Goal: Task Accomplishment & Management: Manage account settings

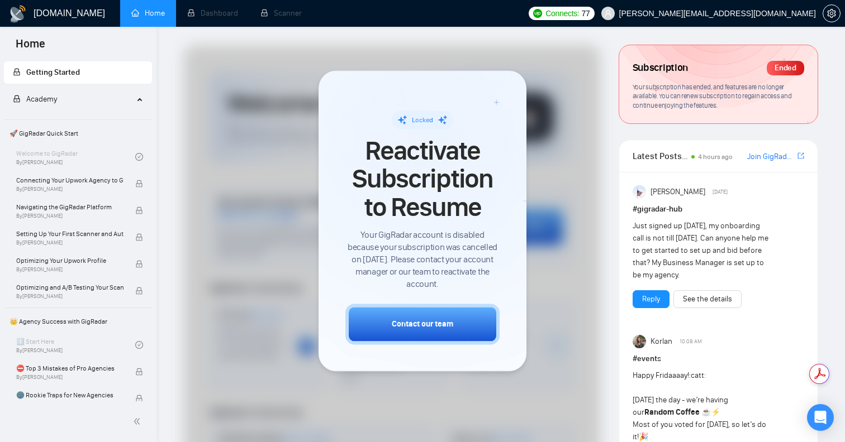
click at [776, 19] on span "[PERSON_NAME][EMAIL_ADDRESS][DOMAIN_NAME]" at bounding box center [708, 14] width 228 height 36
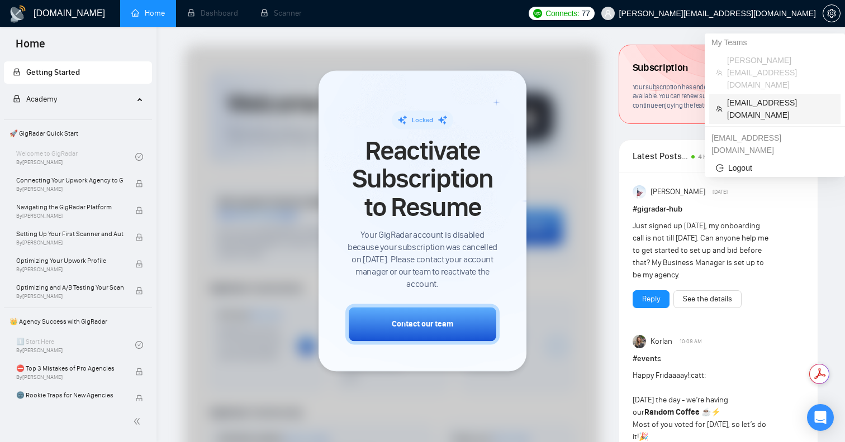
click at [765, 97] on span "[EMAIL_ADDRESS][DOMAIN_NAME]" at bounding box center [780, 109] width 107 height 25
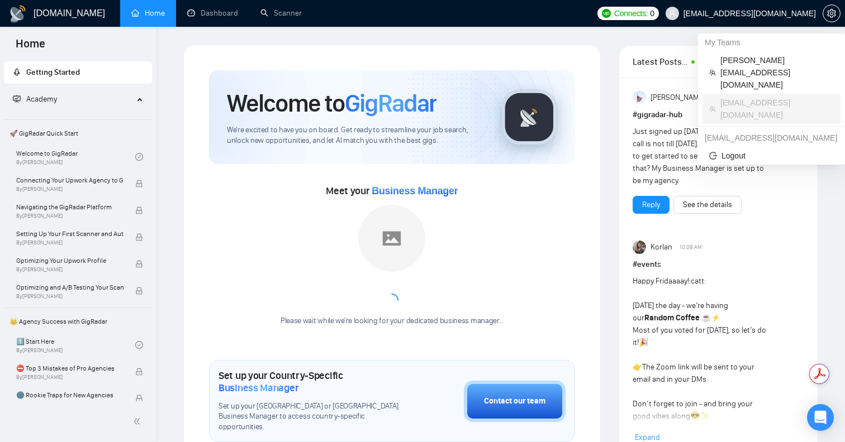
click at [760, 13] on span "[EMAIL_ADDRESS][DOMAIN_NAME]" at bounding box center [749, 13] width 132 height 0
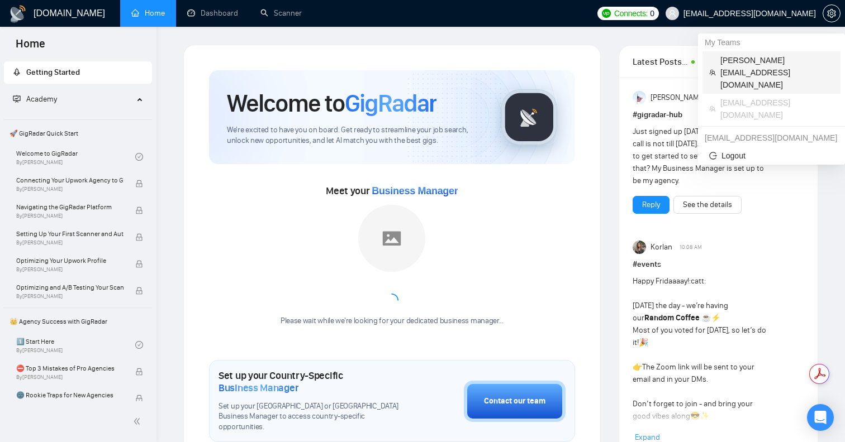
click at [756, 58] on span "[PERSON_NAME][EMAIL_ADDRESS][DOMAIN_NAME]" at bounding box center [776, 72] width 113 height 37
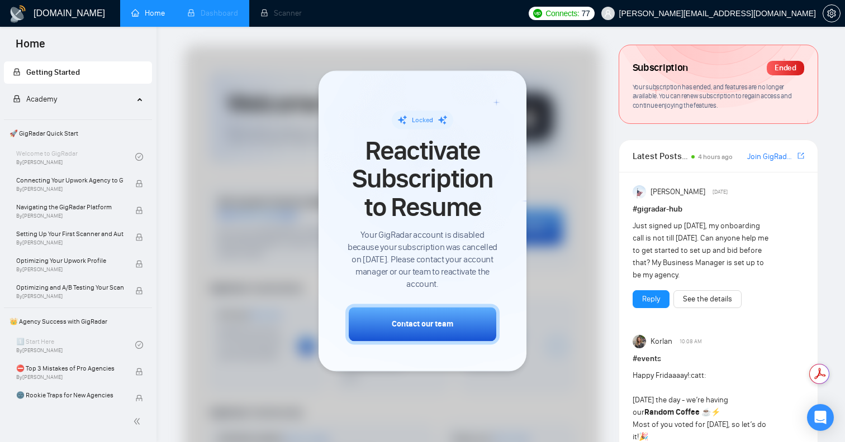
click at [223, 15] on li "Dashboard" at bounding box center [212, 13] width 73 height 27
click at [786, 13] on span "[PERSON_NAME][EMAIL_ADDRESS][DOMAIN_NAME]" at bounding box center [717, 13] width 197 height 0
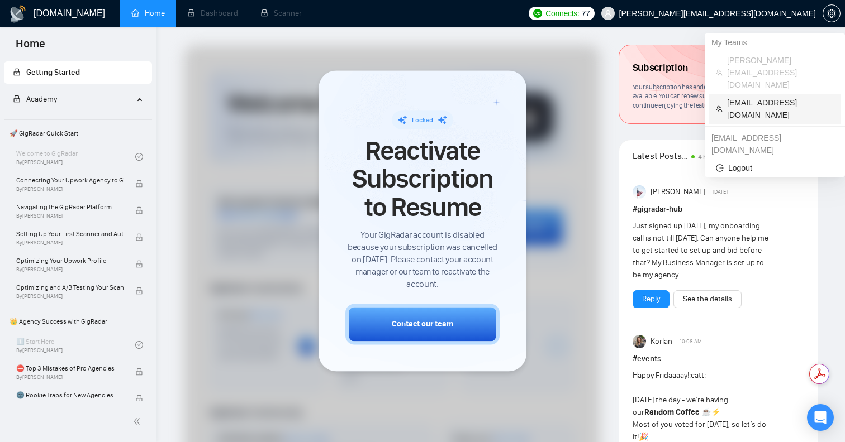
click at [765, 97] on span "[EMAIL_ADDRESS][DOMAIN_NAME]" at bounding box center [780, 109] width 107 height 25
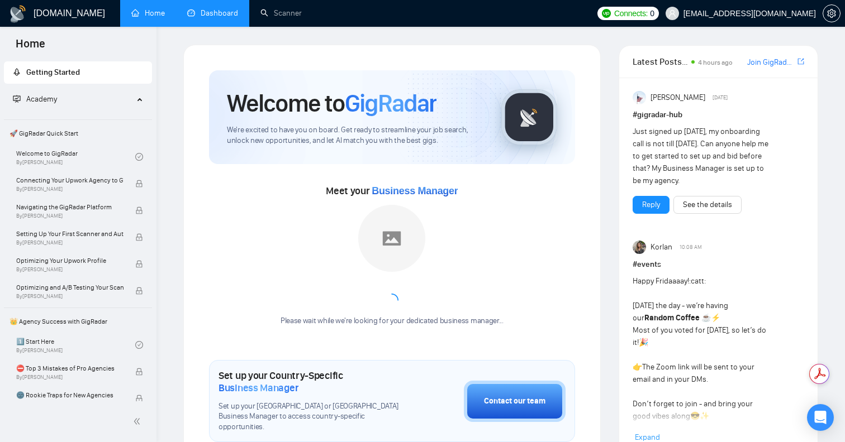
click at [210, 16] on link "Dashboard" at bounding box center [212, 12] width 51 height 9
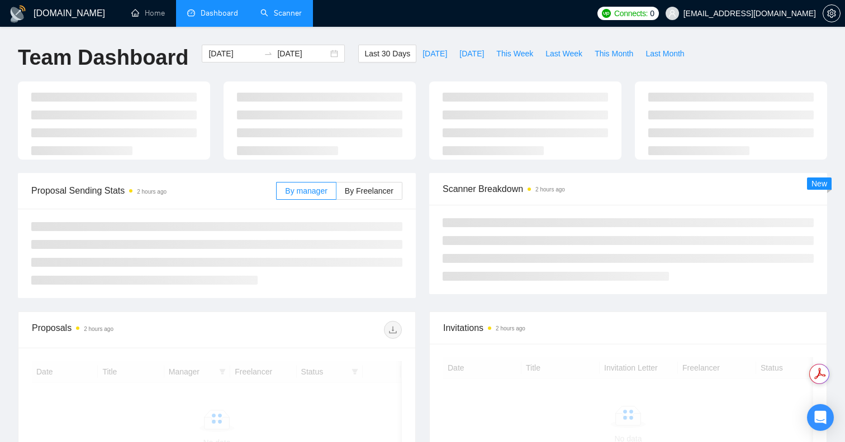
click at [290, 11] on link "Scanner" at bounding box center [280, 12] width 41 height 9
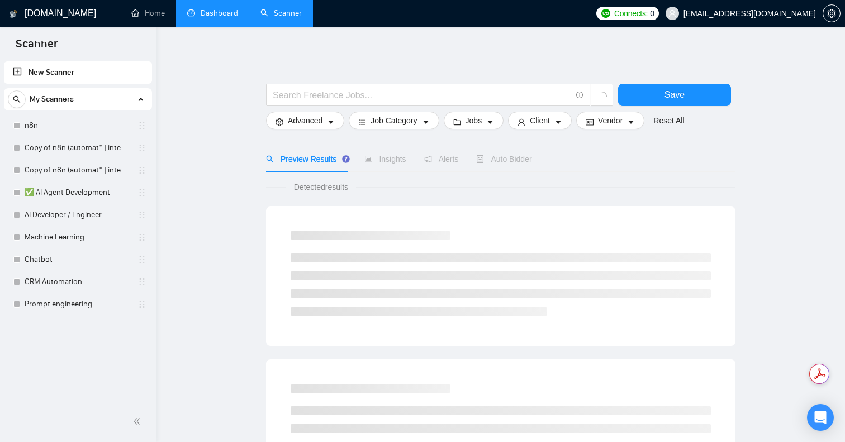
click at [217, 13] on link "Dashboard" at bounding box center [212, 12] width 51 height 9
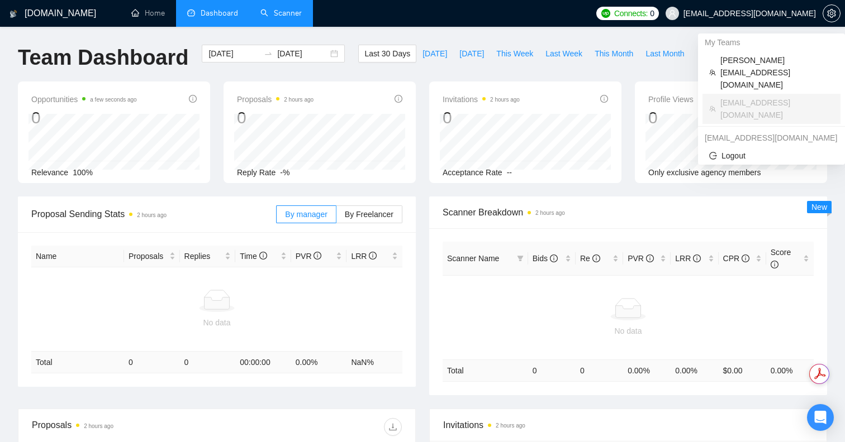
click at [783, 13] on span "[EMAIL_ADDRESS][DOMAIN_NAME]" at bounding box center [749, 13] width 132 height 0
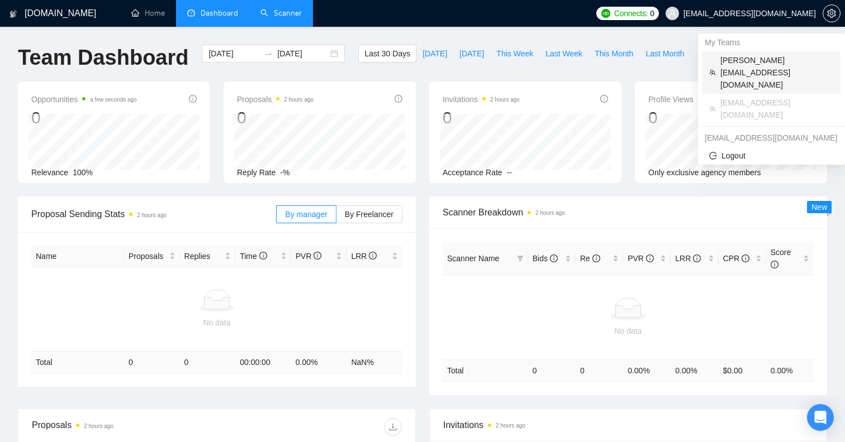
click at [756, 57] on span "[PERSON_NAME][EMAIL_ADDRESS][DOMAIN_NAME]" at bounding box center [776, 72] width 113 height 37
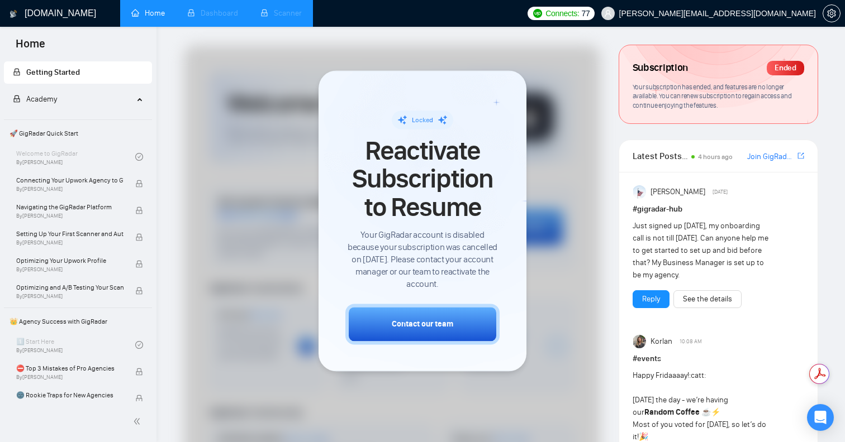
click at [195, 14] on li "Dashboard" at bounding box center [212, 13] width 73 height 27
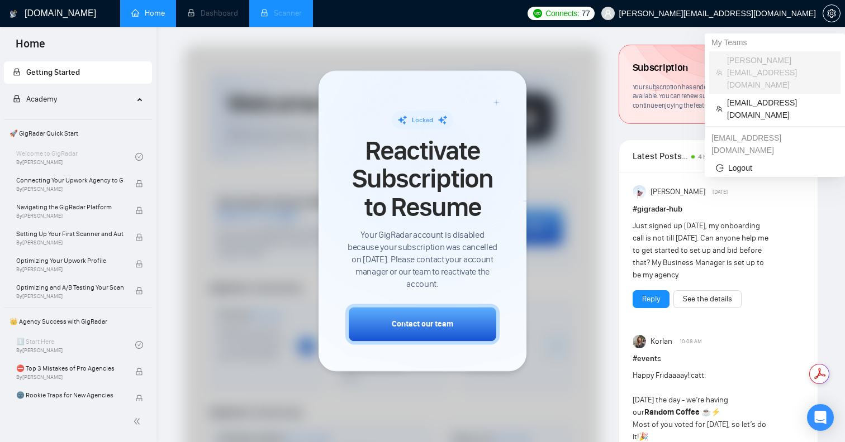
click at [766, 13] on span "[PERSON_NAME][EMAIL_ADDRESS][DOMAIN_NAME]" at bounding box center [717, 13] width 197 height 0
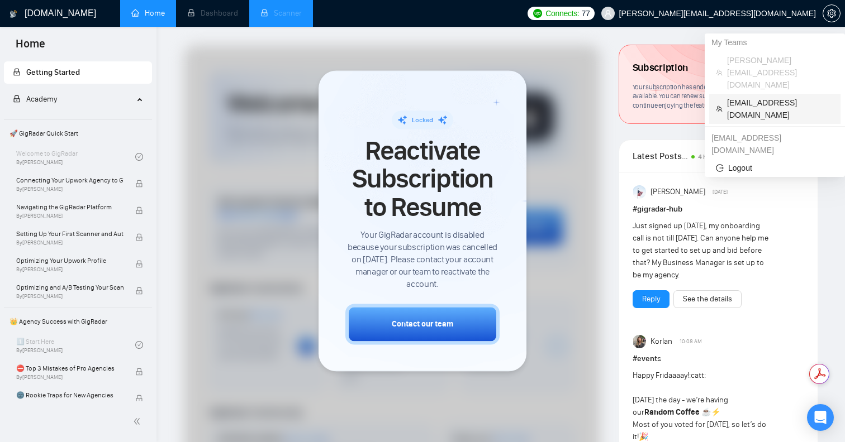
click at [752, 94] on li "[EMAIL_ADDRESS][DOMAIN_NAME]" at bounding box center [774, 109] width 131 height 30
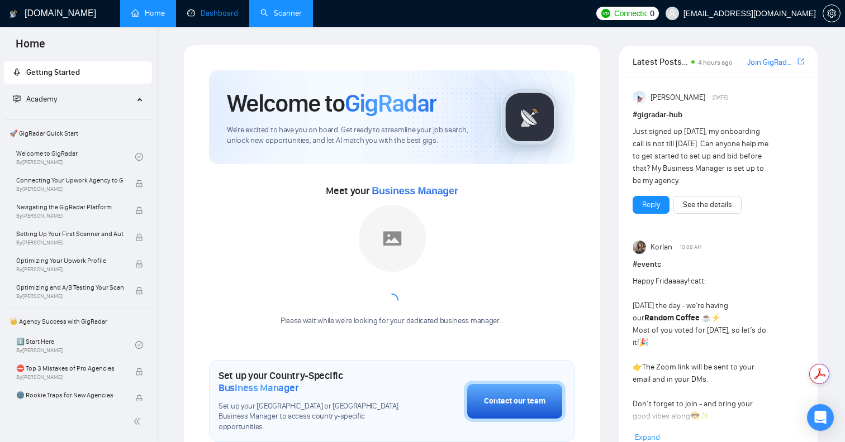
click at [198, 18] on link "Dashboard" at bounding box center [212, 12] width 51 height 9
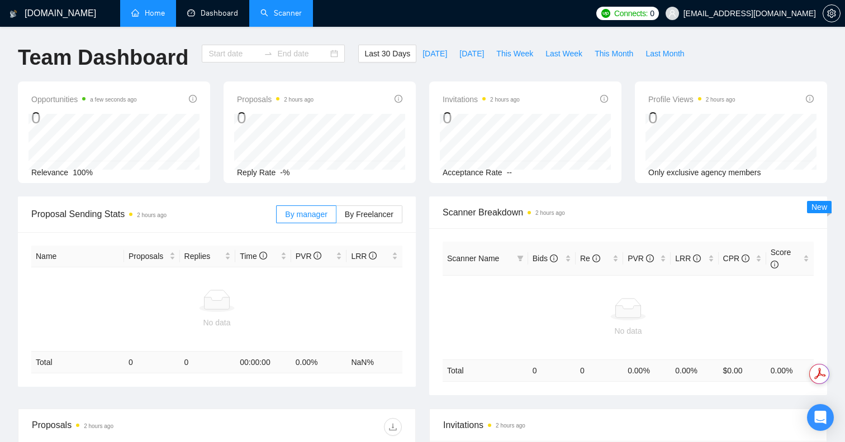
type input "[DATE]"
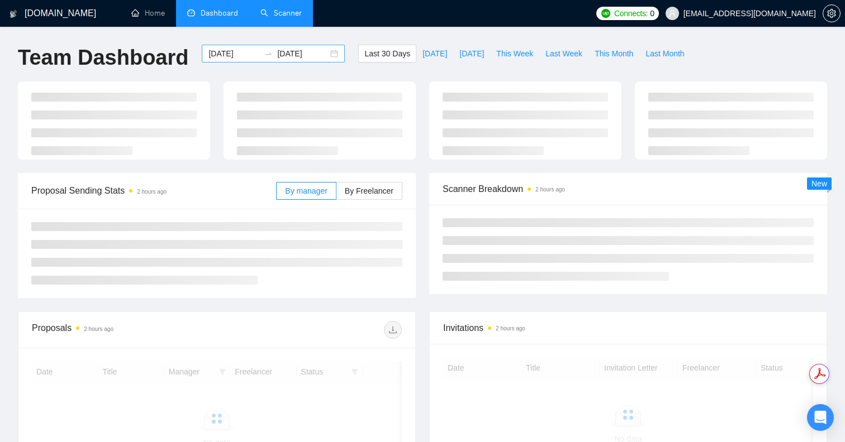
click at [218, 61] on div "[DATE] [DATE]" at bounding box center [273, 54] width 143 height 18
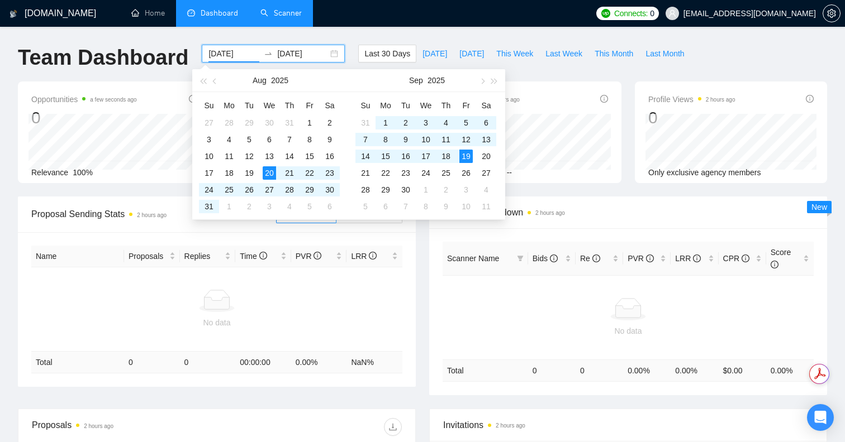
click at [226, 56] on input "[DATE]" at bounding box center [233, 53] width 51 height 12
click at [204, 78] on button "button" at bounding box center [203, 80] width 12 height 22
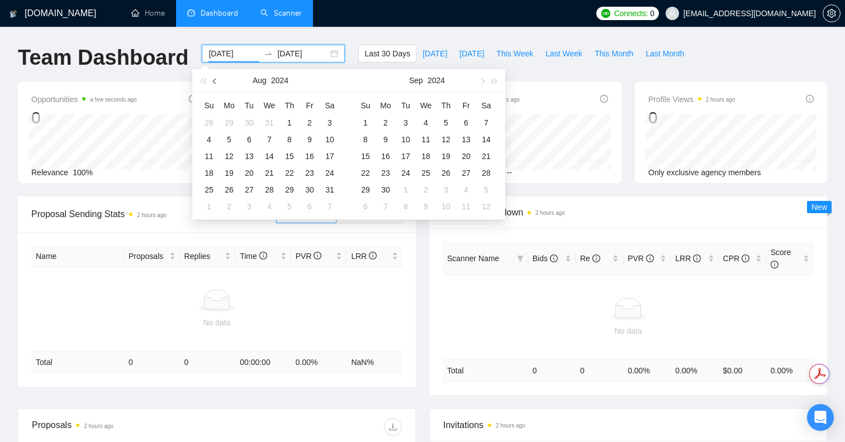
click at [215, 83] on span "button" at bounding box center [216, 81] width 6 height 6
click at [332, 120] on div "1" at bounding box center [329, 122] width 13 height 13
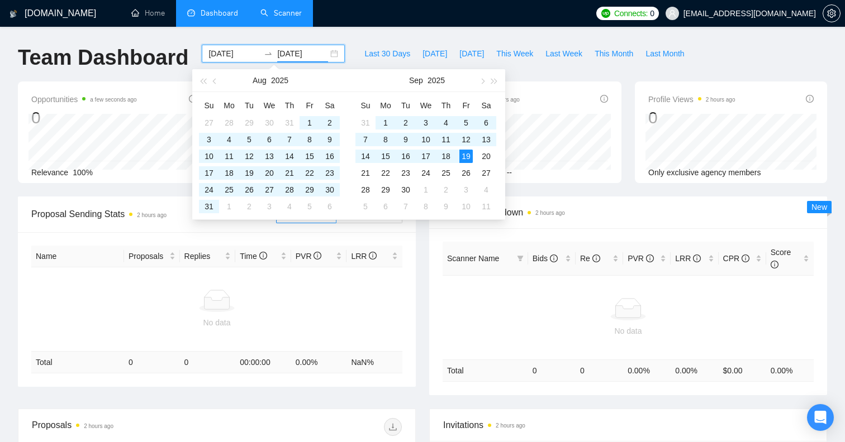
click at [395, 36] on div "[DOMAIN_NAME] Home Dashboard Scanner Connects: 0 [EMAIL_ADDRESS][DOMAIN_NAME] T…" at bounding box center [422, 343] width 845 height 687
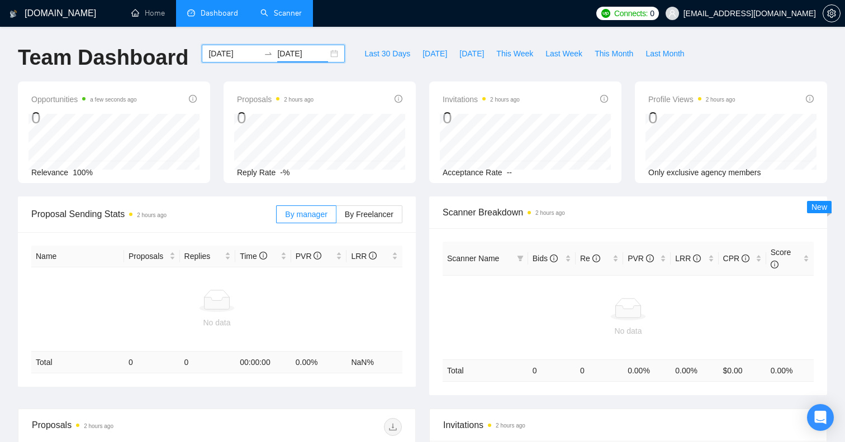
click at [304, 55] on input "[DATE]" at bounding box center [302, 53] width 51 height 12
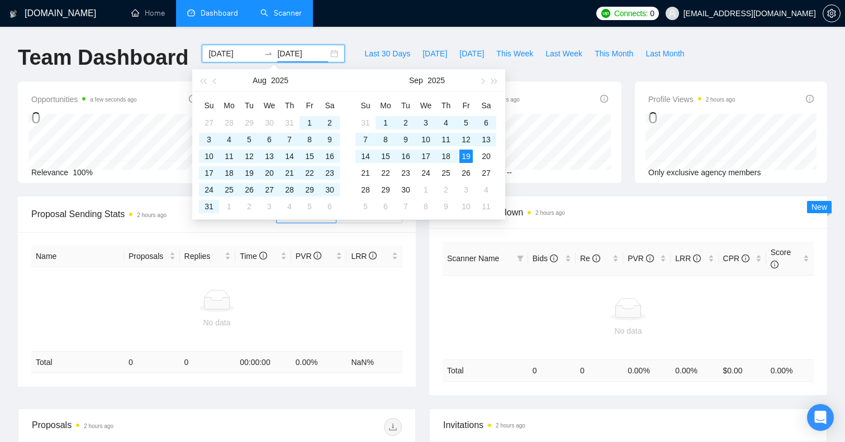
click at [342, 26] on ul "Home Dashboard Scanner" at bounding box center [353, 13] width 474 height 27
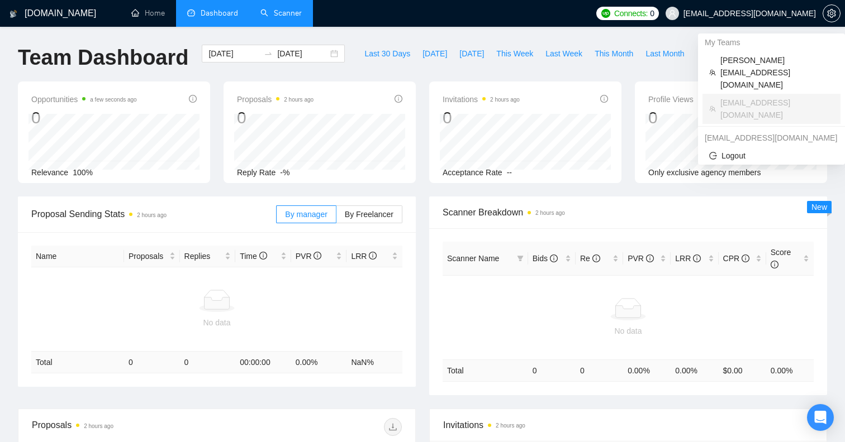
click at [764, 8] on span "[EMAIL_ADDRESS][DOMAIN_NAME]" at bounding box center [741, 14] width 164 height 36
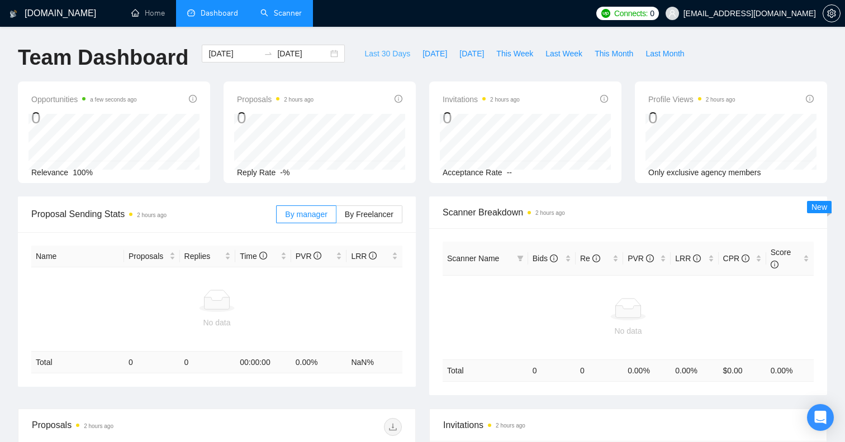
click at [383, 55] on span "Last 30 Days" at bounding box center [387, 53] width 46 height 12
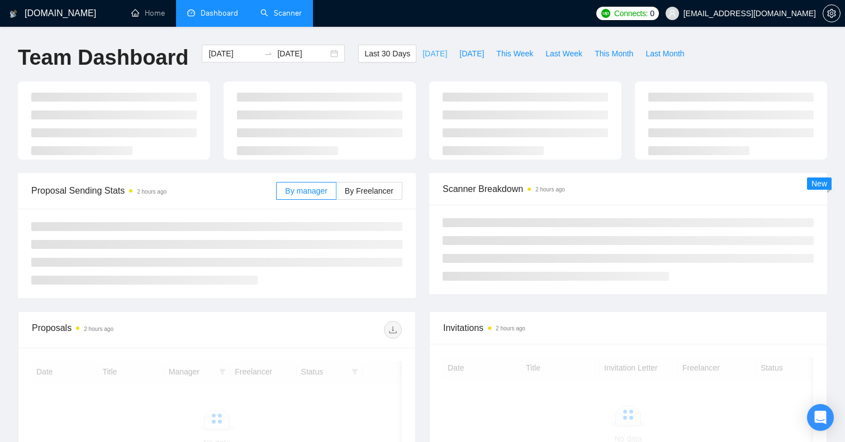
type input "[DATE]"
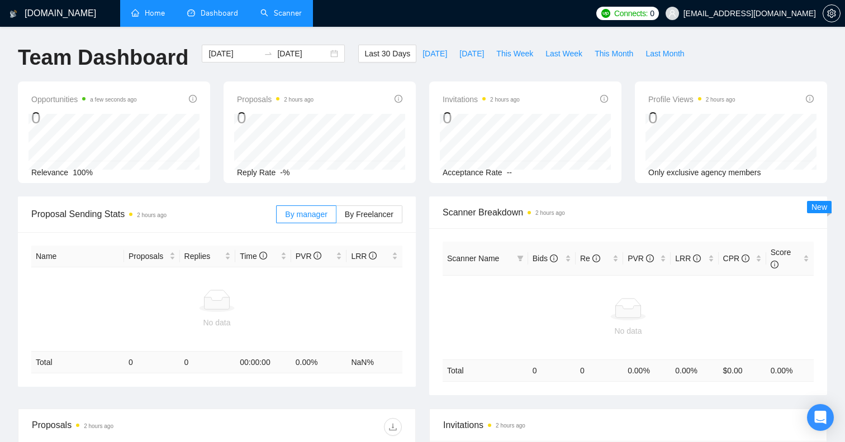
click at [152, 17] on link "Home" at bounding box center [148, 12] width 34 height 9
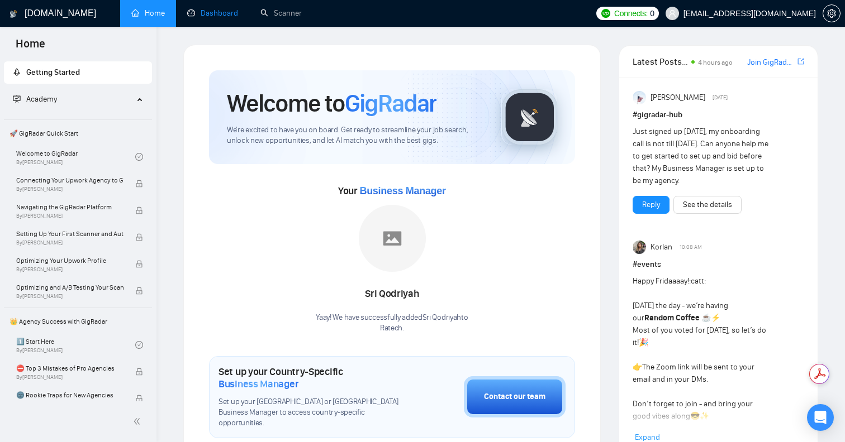
click at [207, 16] on link "Dashboard" at bounding box center [212, 12] width 51 height 9
